Goal: Obtain resource: Download file/media

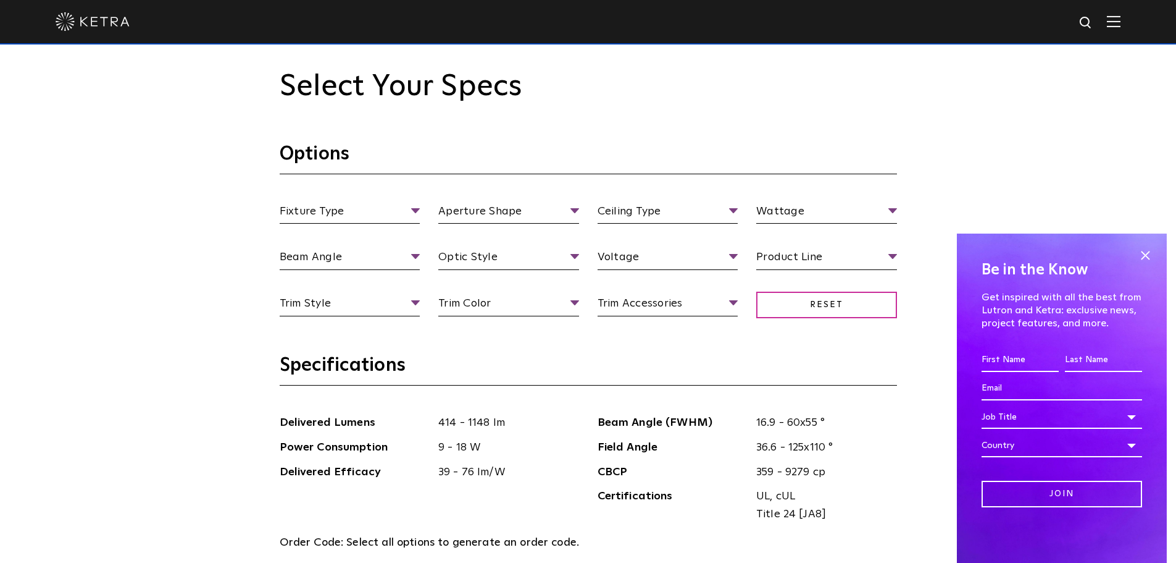
scroll to position [1173, 0]
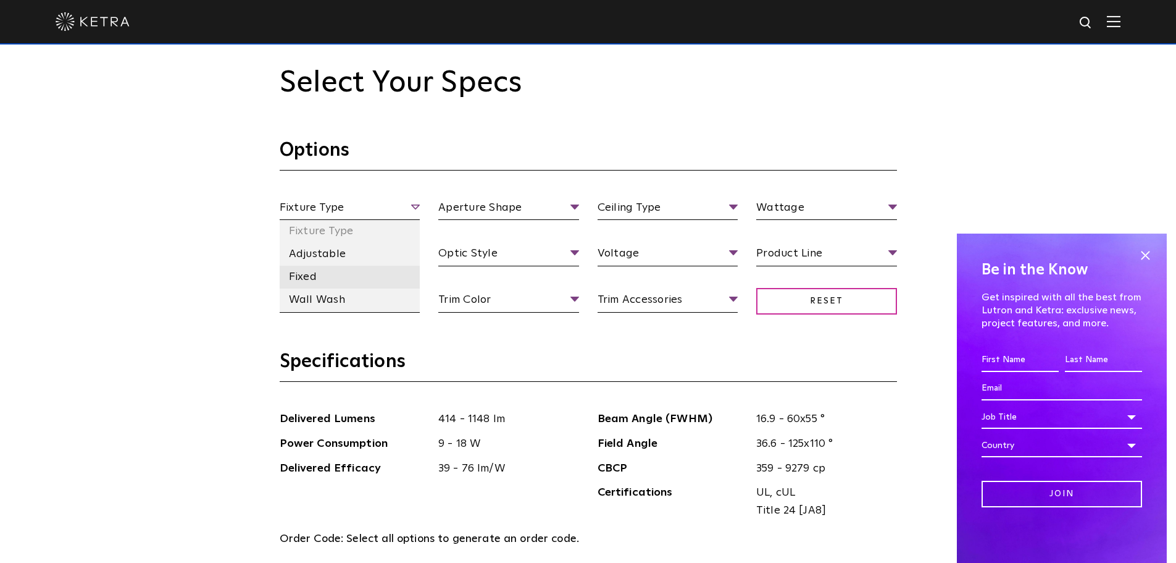
click at [337, 270] on li "Fixed" at bounding box center [350, 277] width 141 height 23
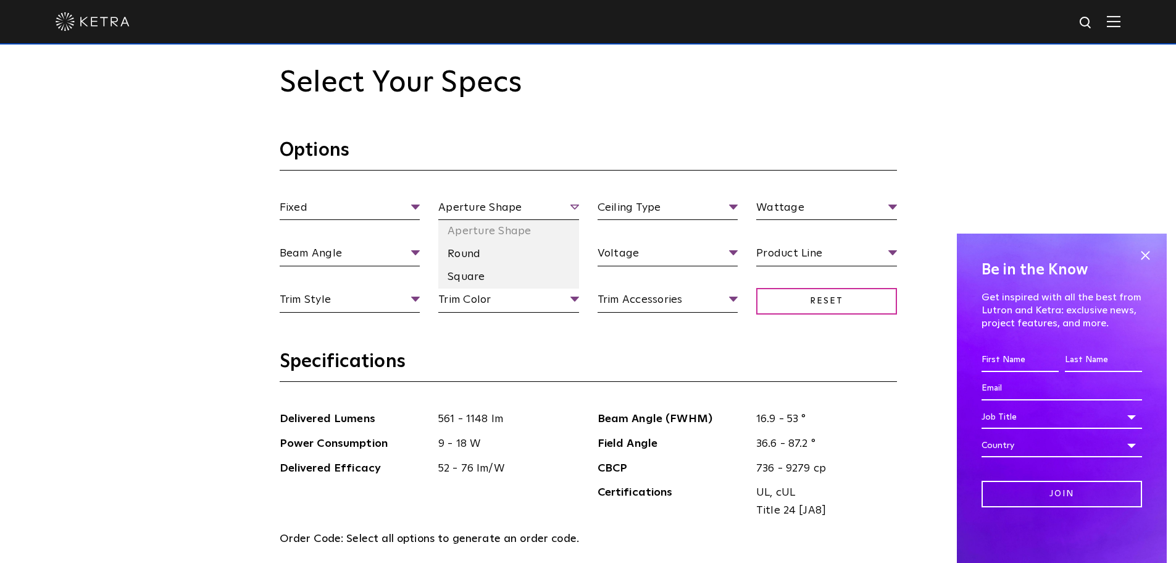
click at [566, 204] on span "Aperture Shape" at bounding box center [508, 210] width 141 height 22
click at [485, 270] on li "Square" at bounding box center [508, 277] width 141 height 23
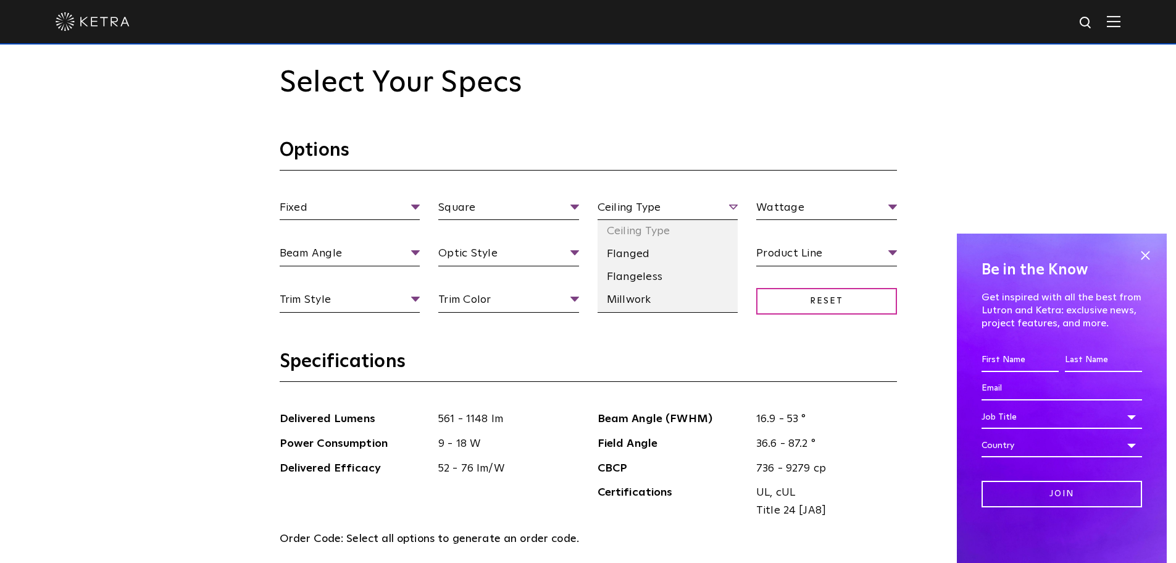
click at [677, 204] on span "Ceiling Type" at bounding box center [668, 210] width 141 height 22
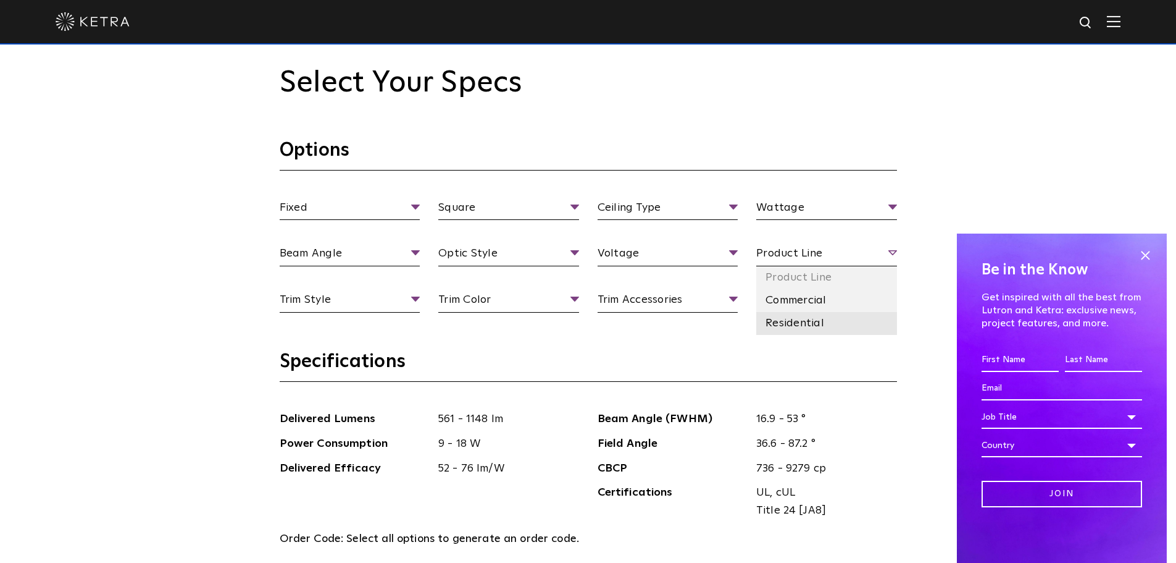
click at [804, 324] on li "Residential" at bounding box center [826, 323] width 141 height 23
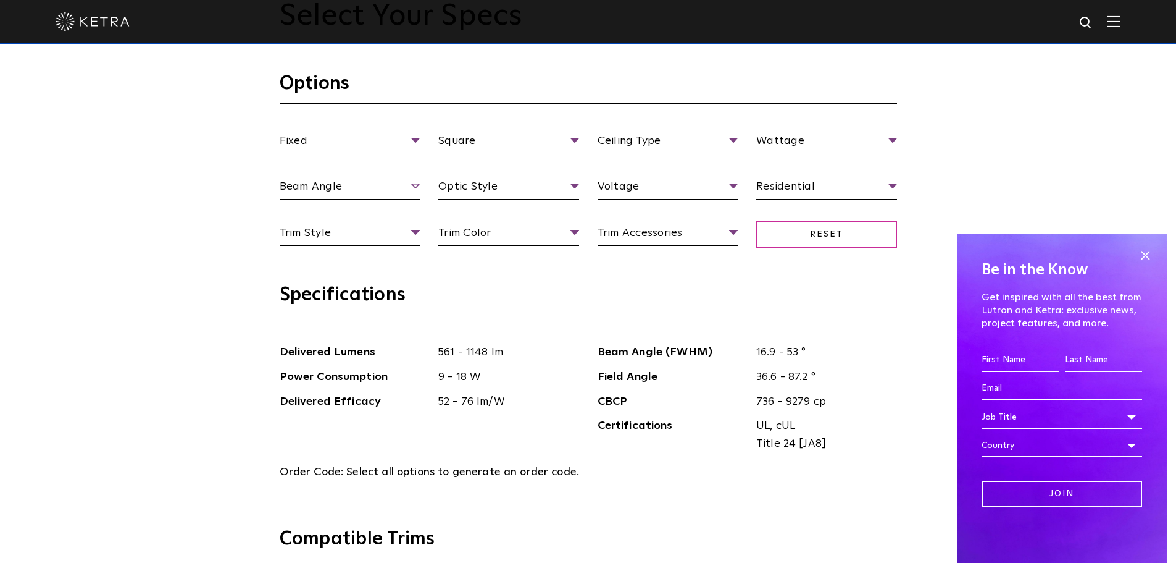
scroll to position [1235, 0]
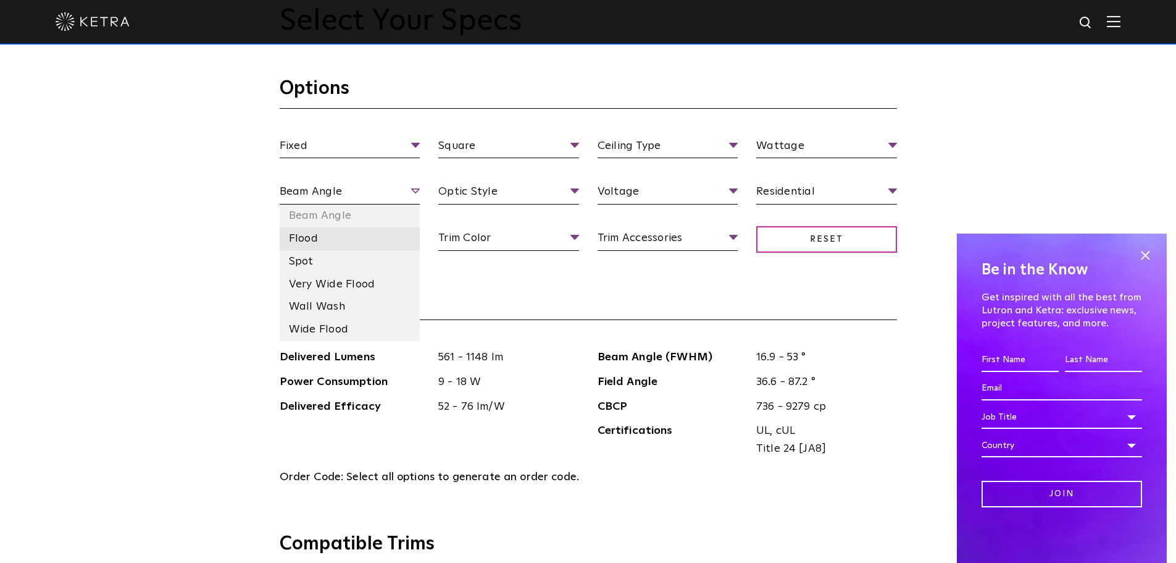
click at [324, 244] on li "Flood" at bounding box center [350, 238] width 141 height 23
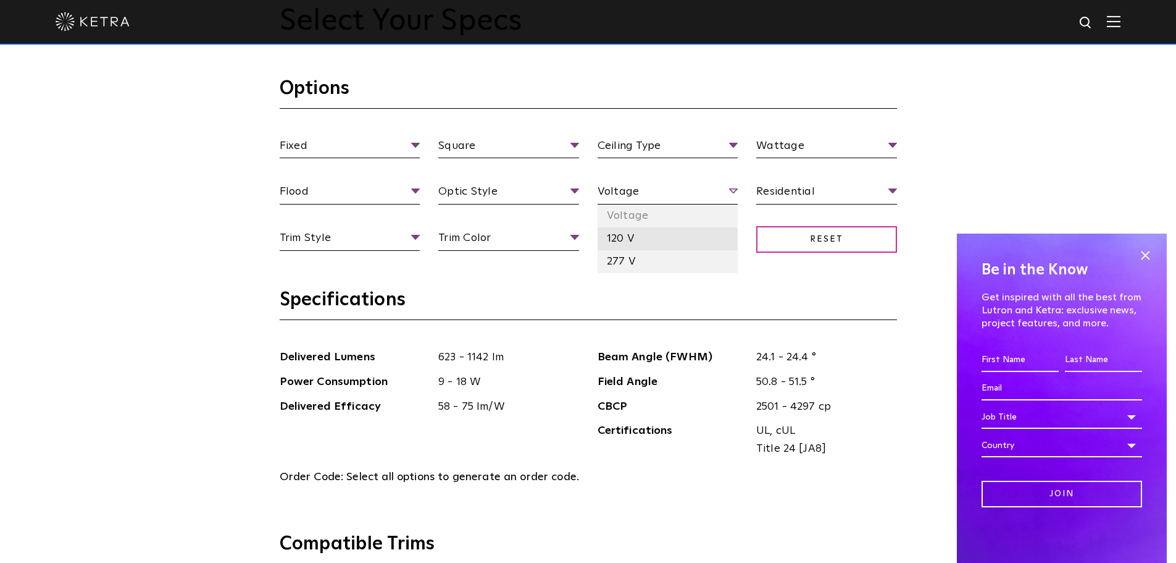
click at [632, 238] on li "120 V" at bounding box center [668, 238] width 141 height 23
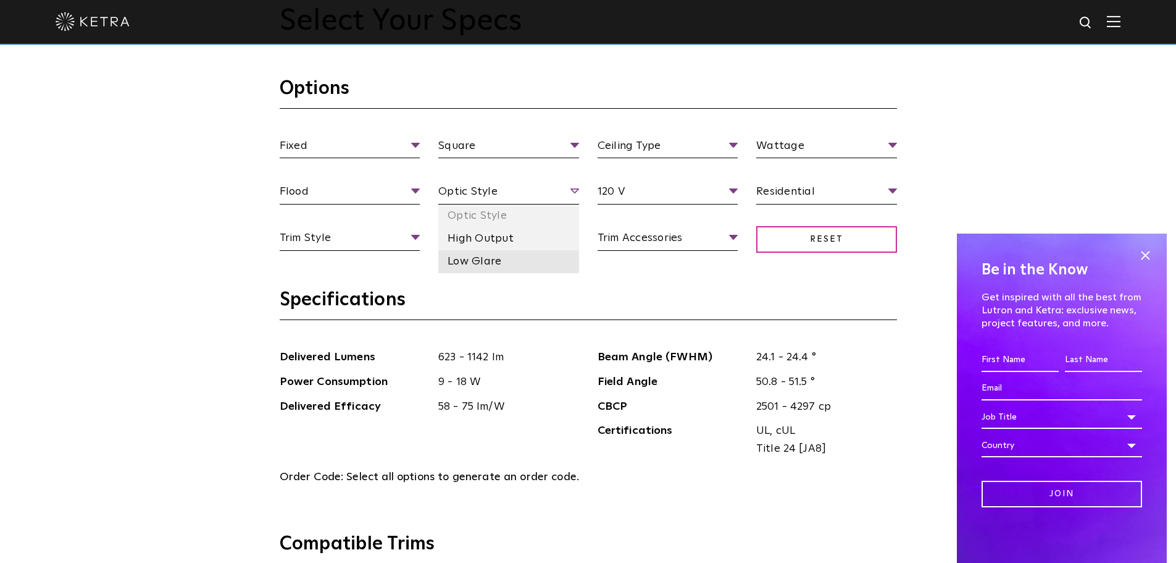
click at [481, 257] on li "Low Glare" at bounding box center [508, 261] width 141 height 23
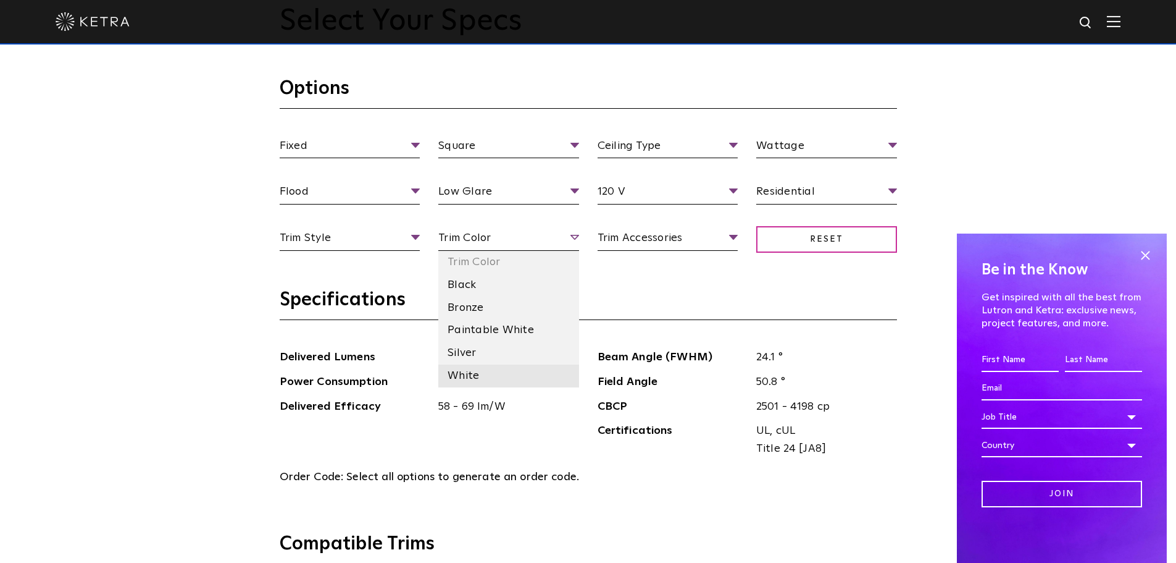
click at [482, 368] on li "White" at bounding box center [508, 375] width 141 height 23
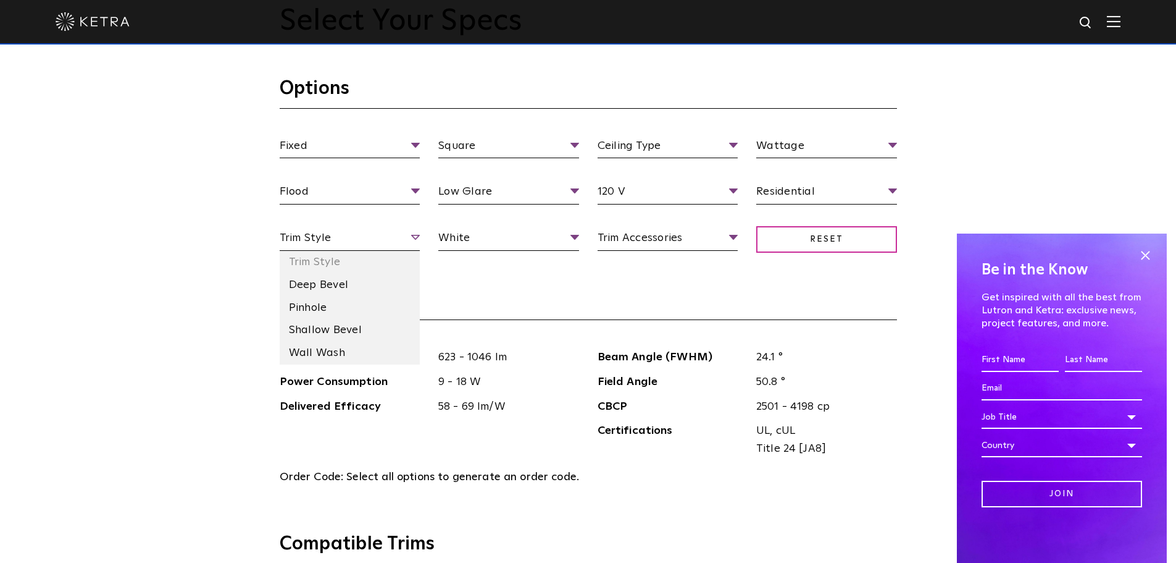
click at [417, 245] on span "Trim Style" at bounding box center [350, 240] width 141 height 22
click at [349, 290] on li "Deep Bevel" at bounding box center [350, 285] width 141 height 23
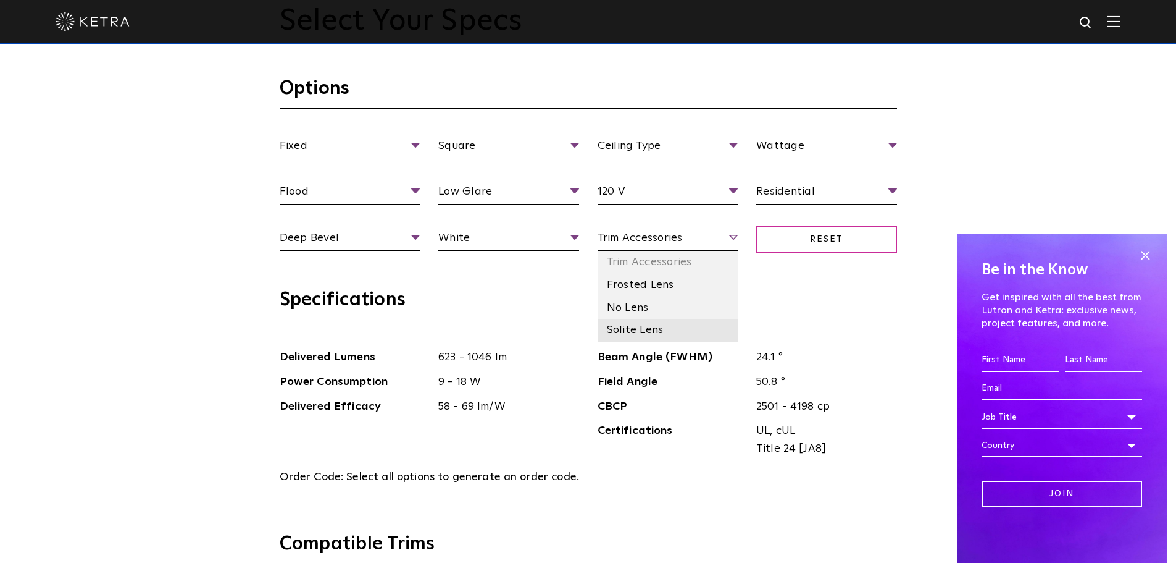
click at [646, 328] on li "Solite Lens" at bounding box center [668, 330] width 141 height 23
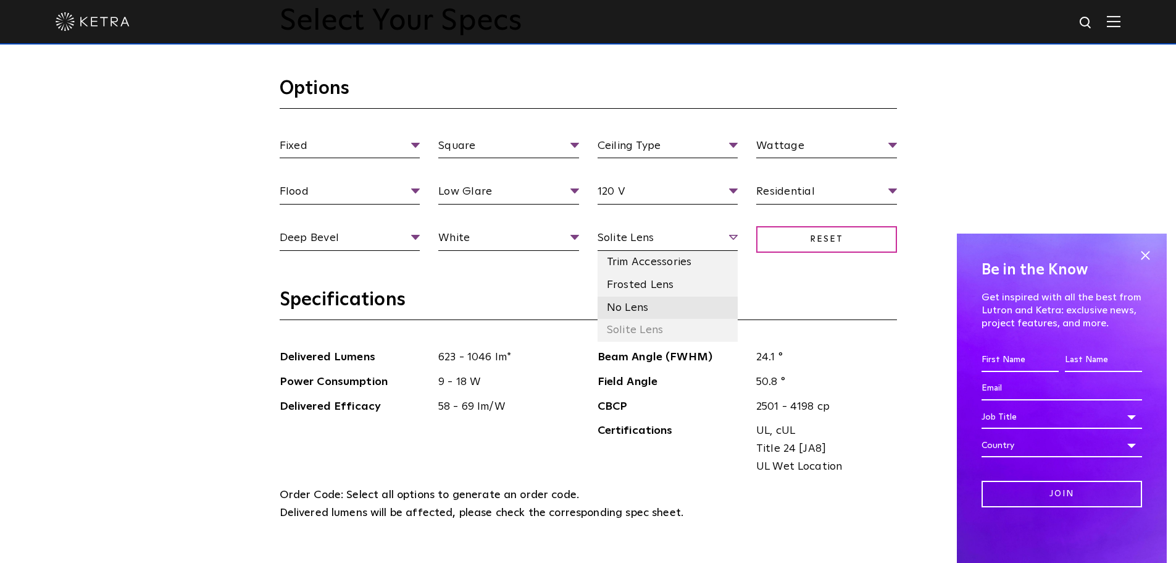
click at [647, 312] on li "No Lens" at bounding box center [668, 307] width 141 height 23
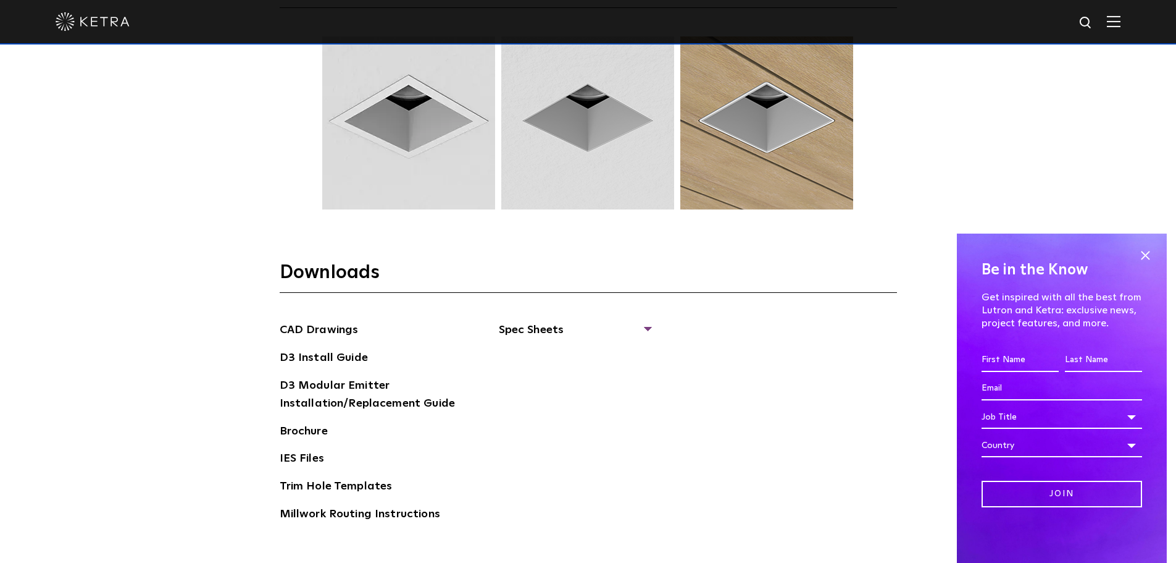
scroll to position [1852, 0]
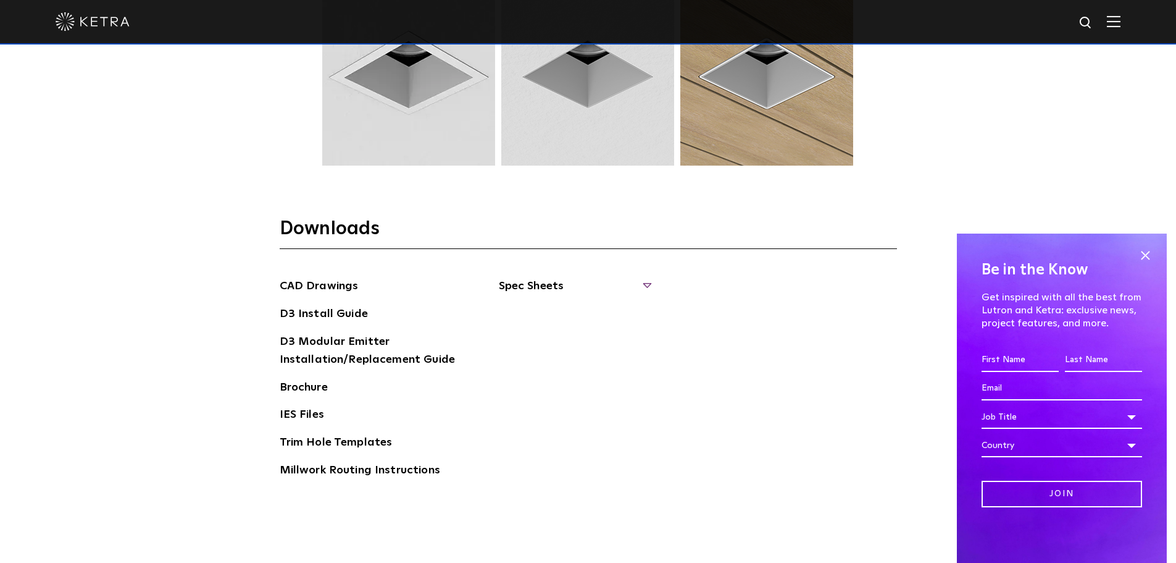
click at [555, 291] on span "Spec Sheets" at bounding box center [574, 290] width 151 height 27
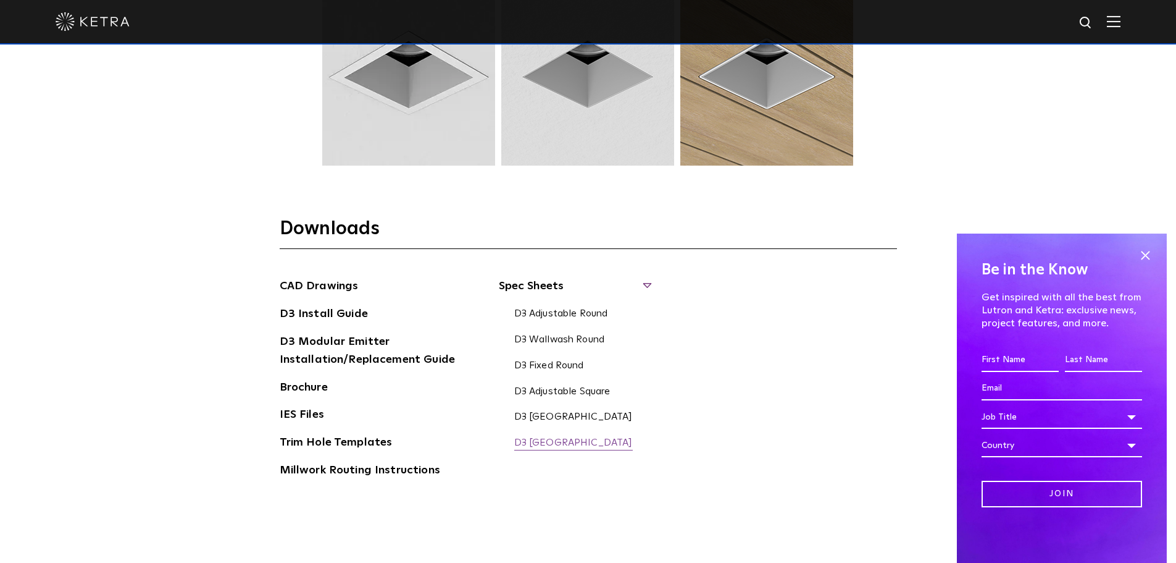
click at [572, 442] on link "D3 Fixed Square" at bounding box center [573, 444] width 119 height 14
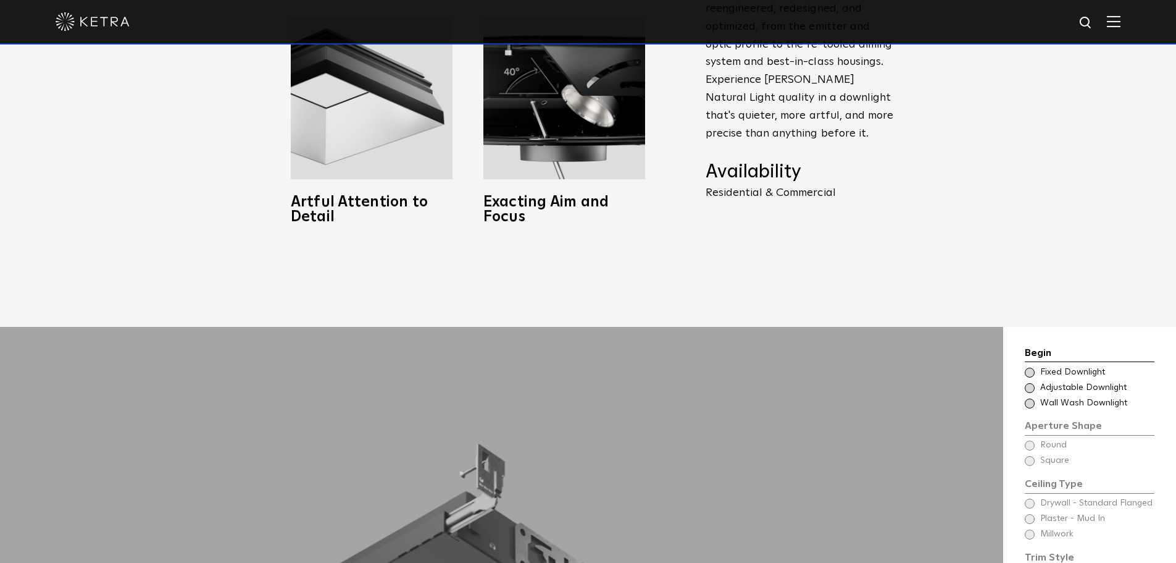
scroll to position [1173, 0]
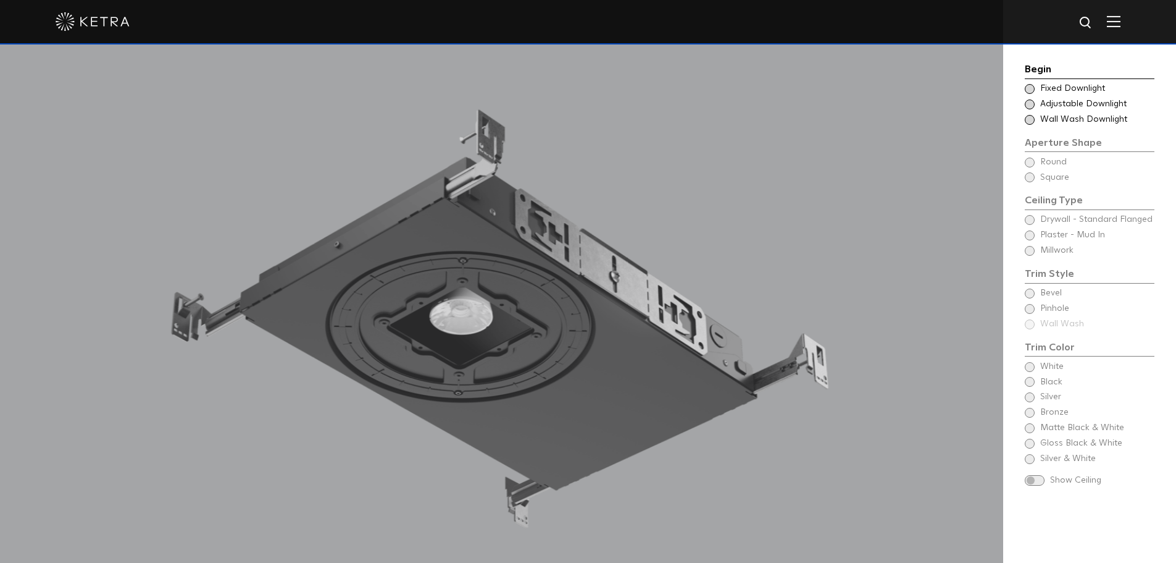
click at [1057, 85] on span "Fixed Downlight" at bounding box center [1096, 89] width 113 height 12
